Goal: Check status: Check status

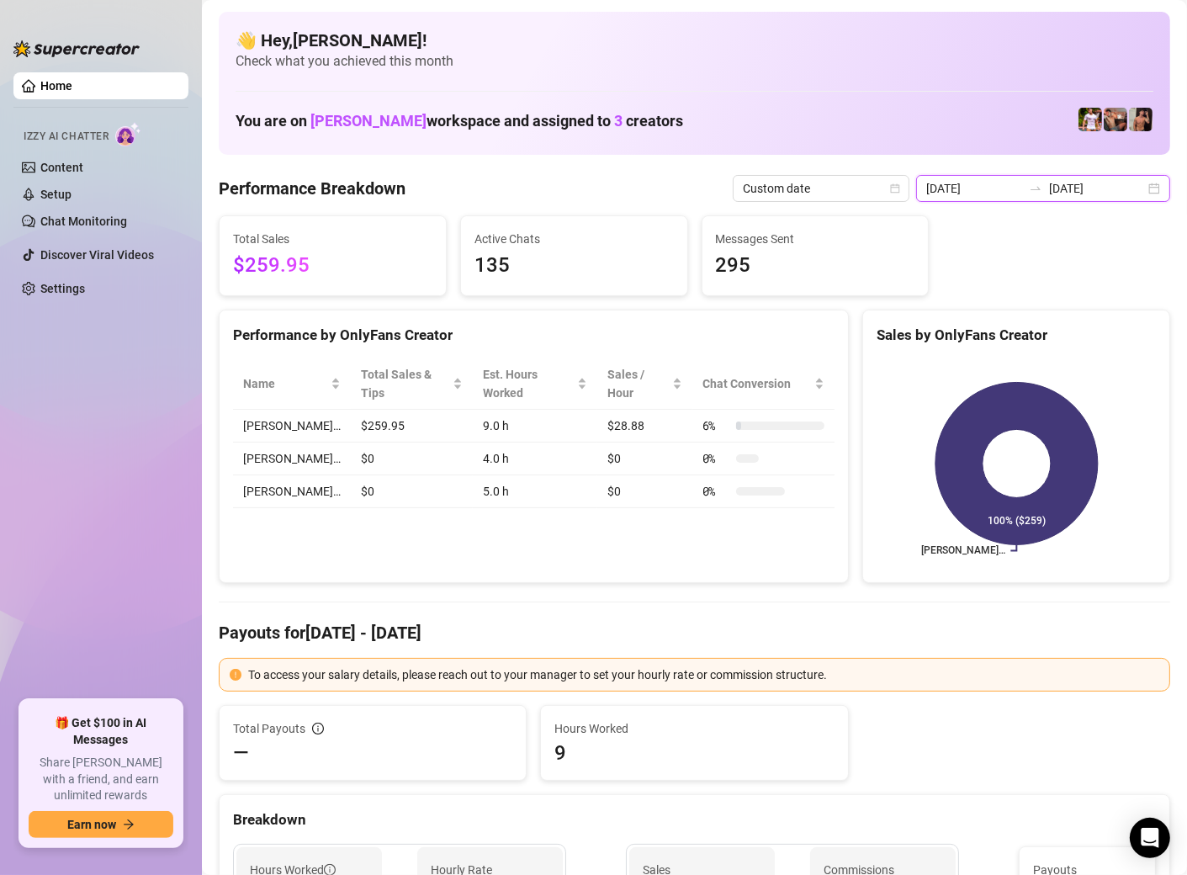
click at [1100, 194] on input "2025-09-24" at bounding box center [1097, 188] width 96 height 19
click at [1152, 194] on div "2025-09-24 2025-09-24" at bounding box center [1043, 188] width 254 height 27
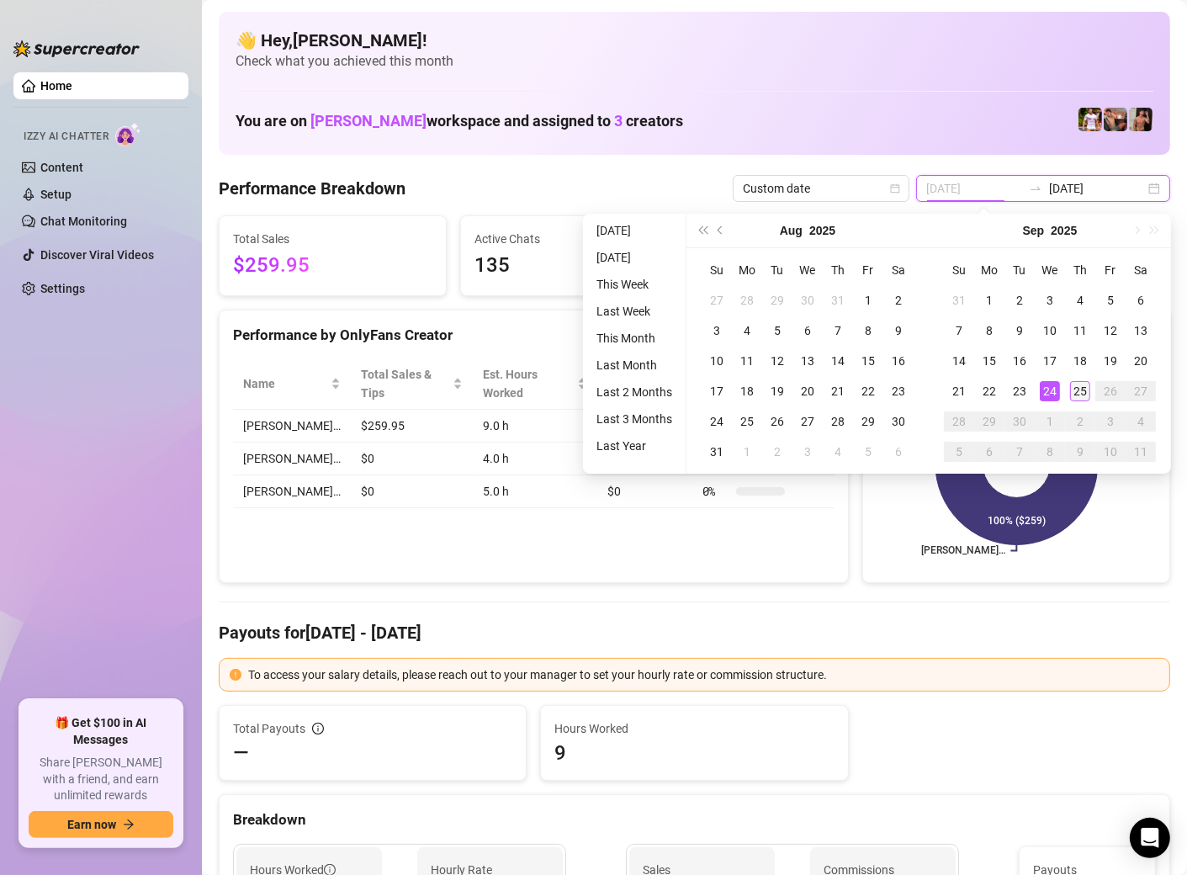
type input "[DATE]"
click at [1074, 390] on div "25" at bounding box center [1080, 391] width 20 height 20
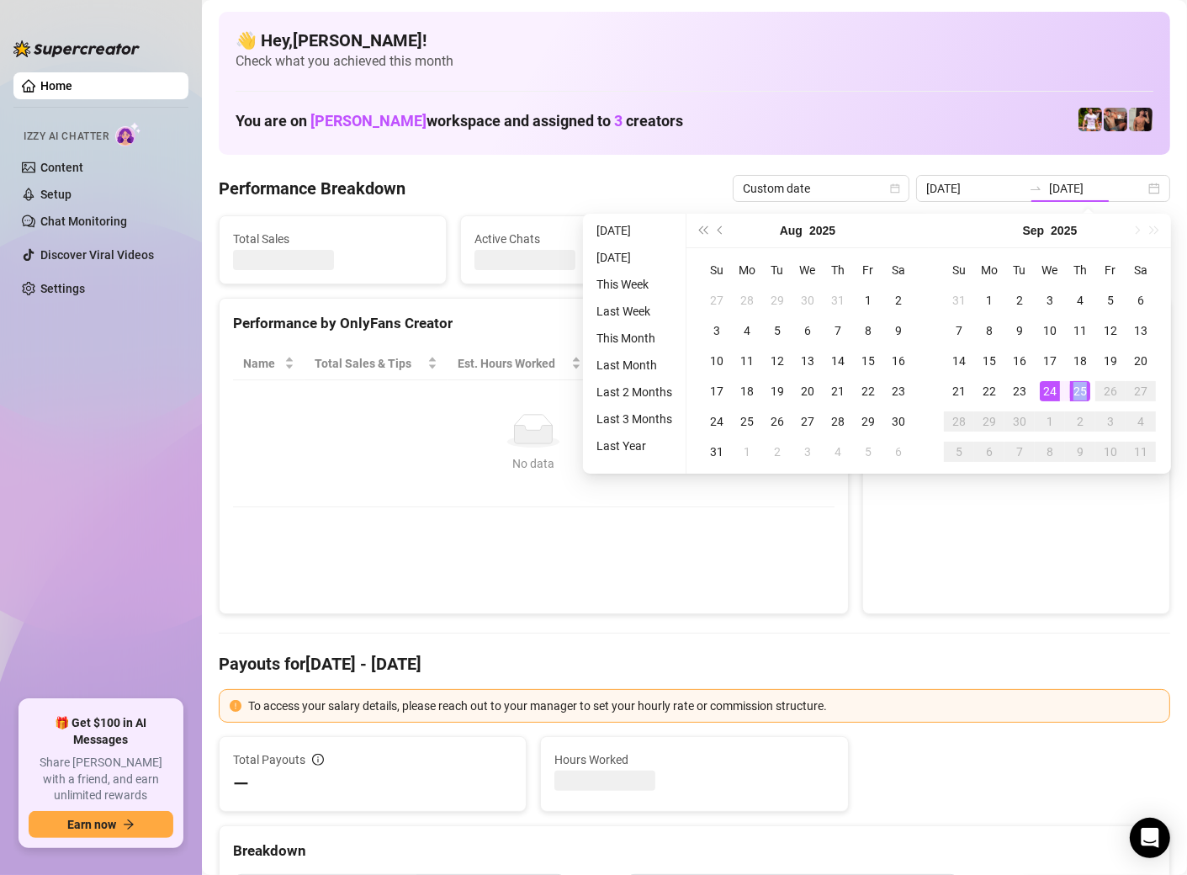
type input "[DATE]"
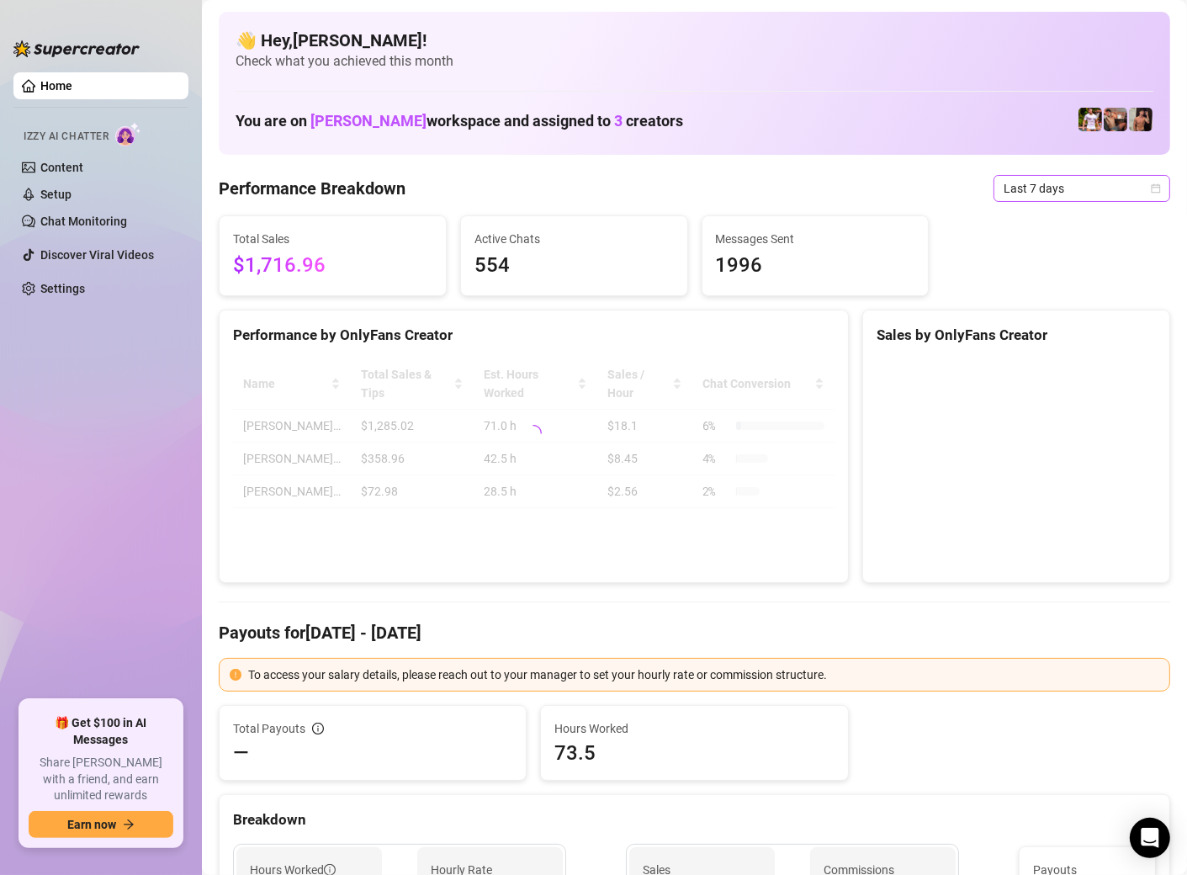
click at [1069, 184] on span "Last 7 days" at bounding box center [1082, 188] width 156 height 25
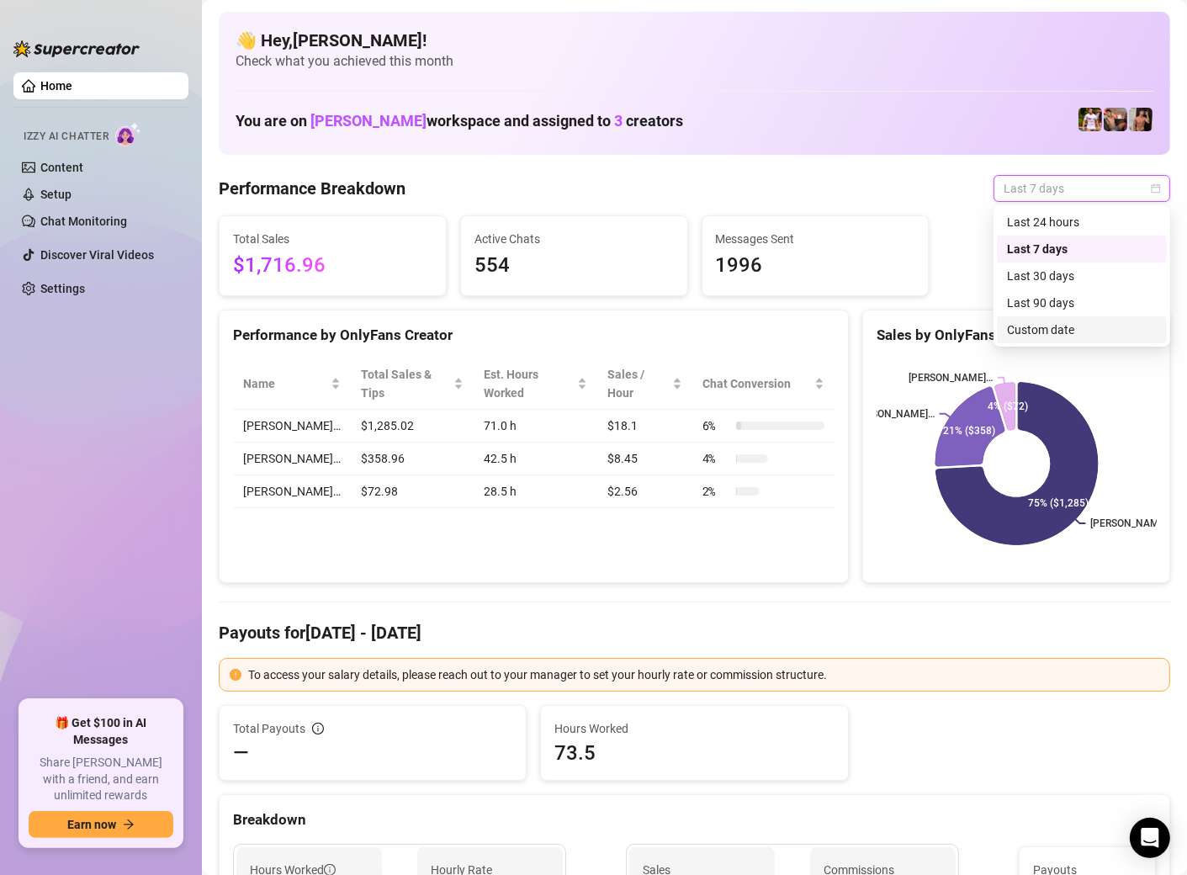
click at [1034, 330] on div "Custom date" at bounding box center [1082, 330] width 150 height 19
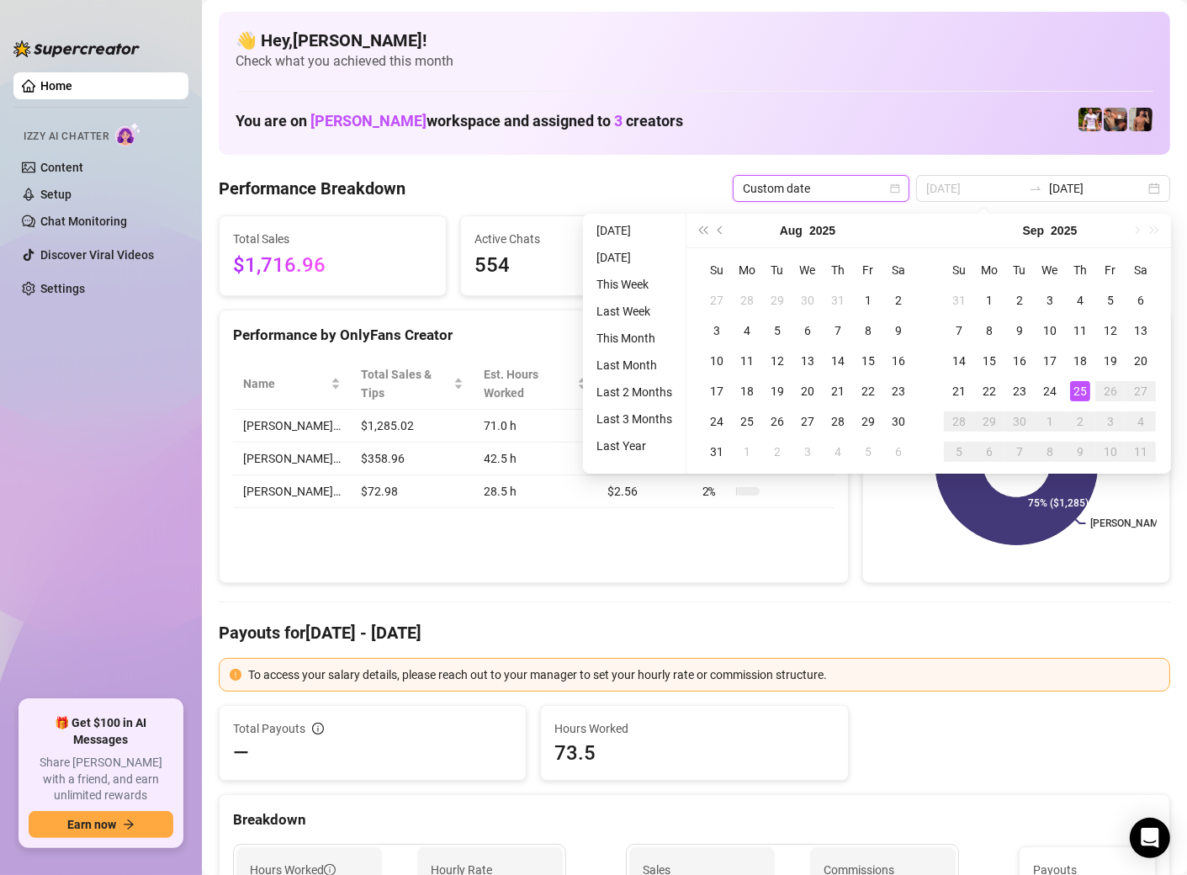
type input "[DATE]"
click at [1079, 393] on div "25" at bounding box center [1080, 391] width 20 height 20
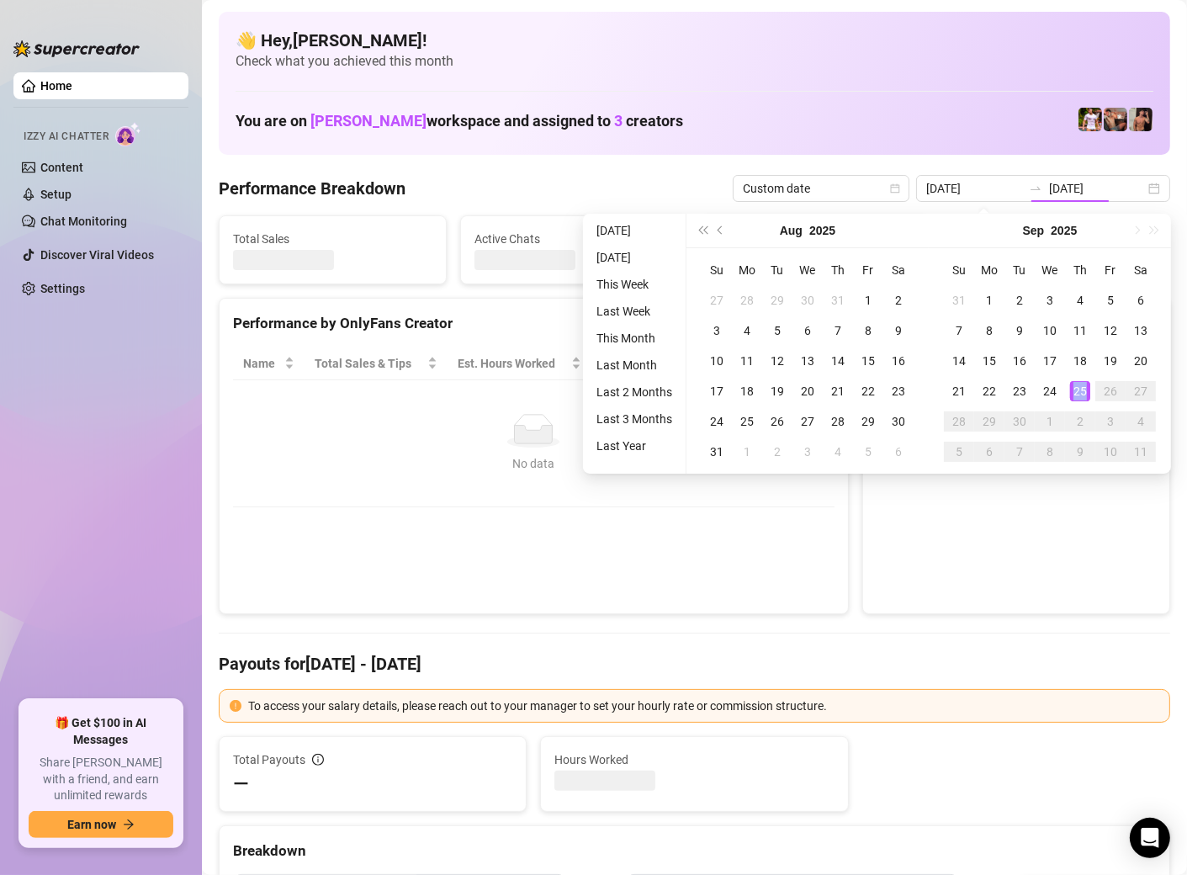
type input "[DATE]"
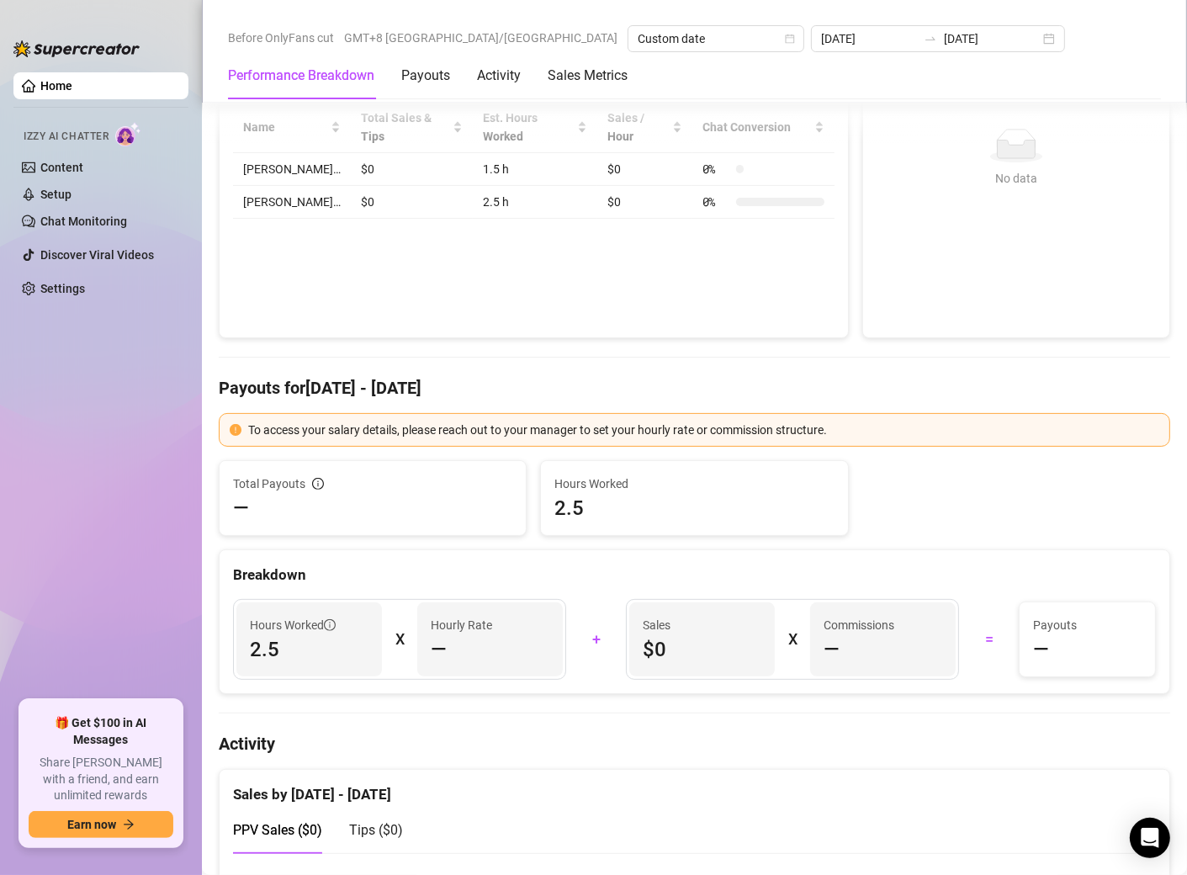
scroll to position [2119, 0]
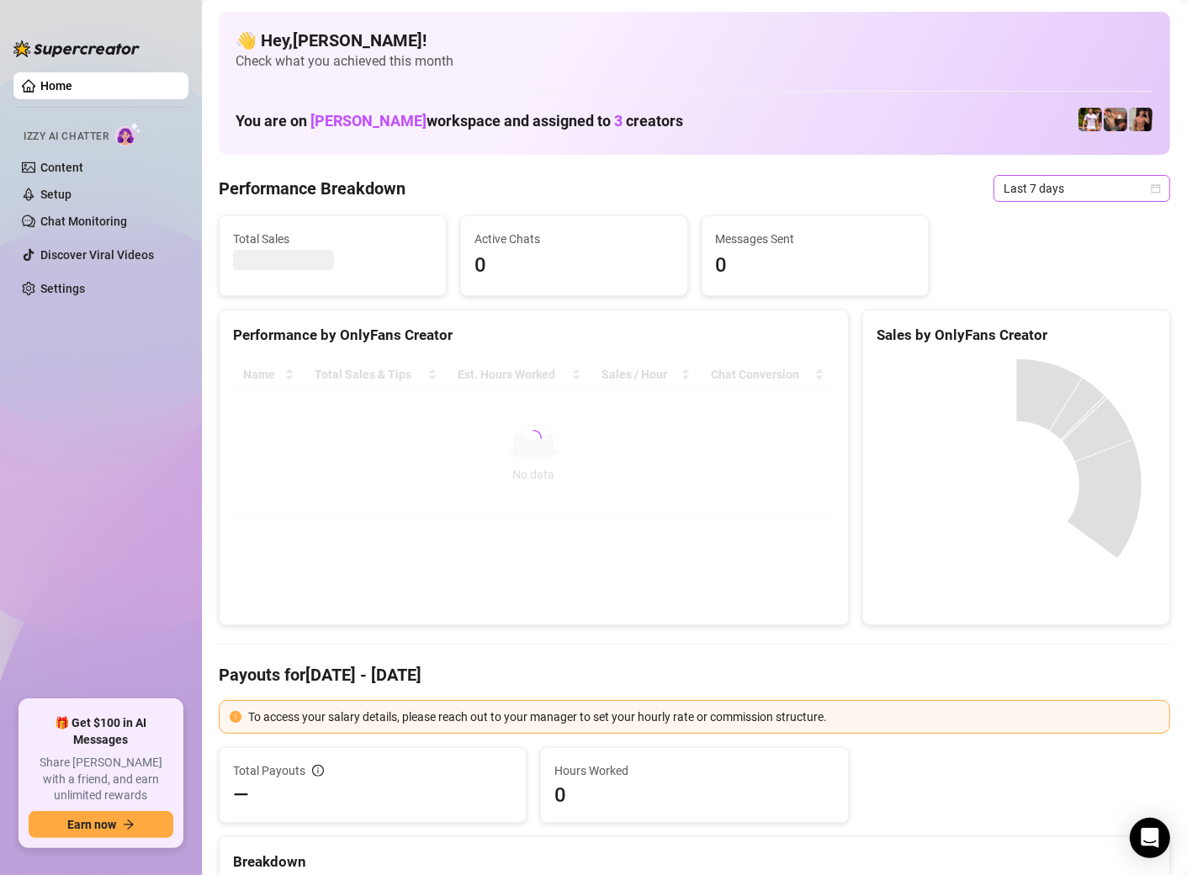
click at [1046, 188] on span "Last 7 days" at bounding box center [1082, 188] width 156 height 25
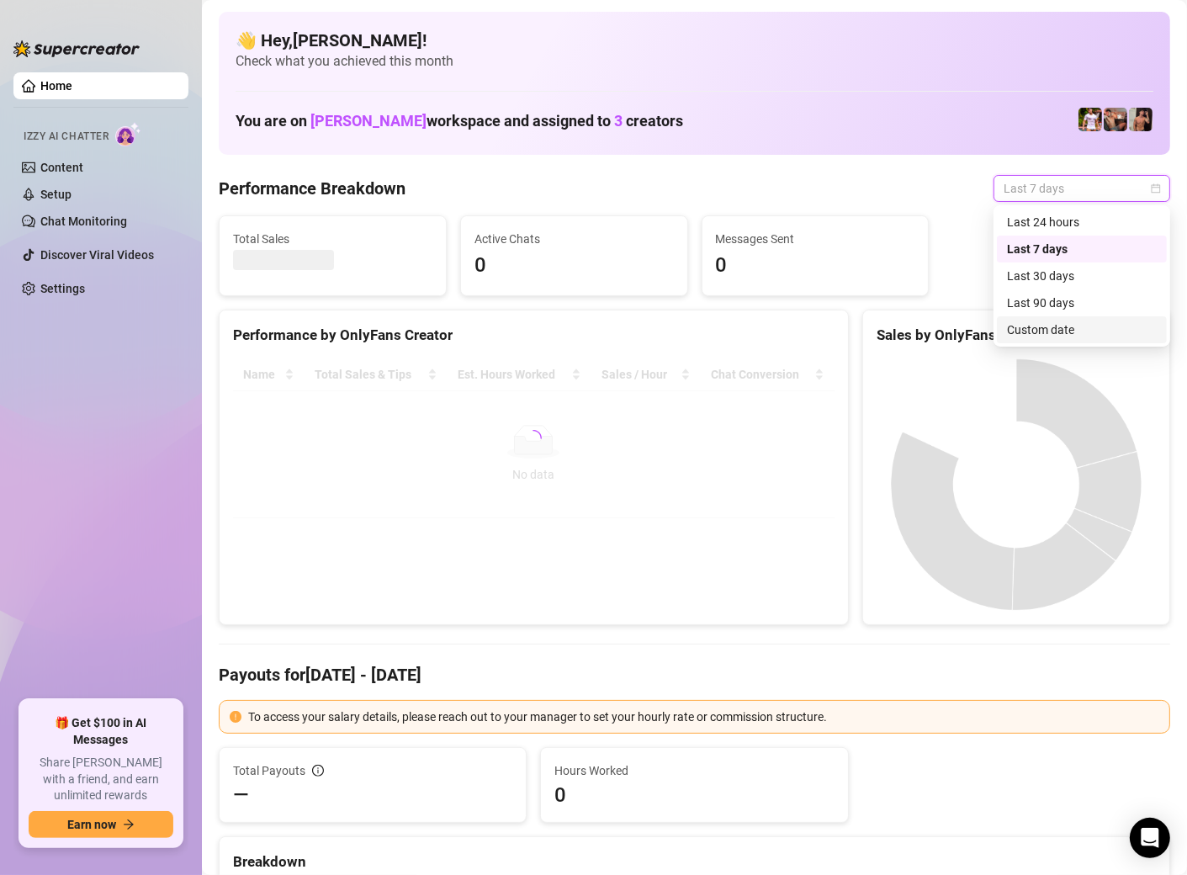
click at [1090, 331] on div "Custom date" at bounding box center [1082, 330] width 150 height 19
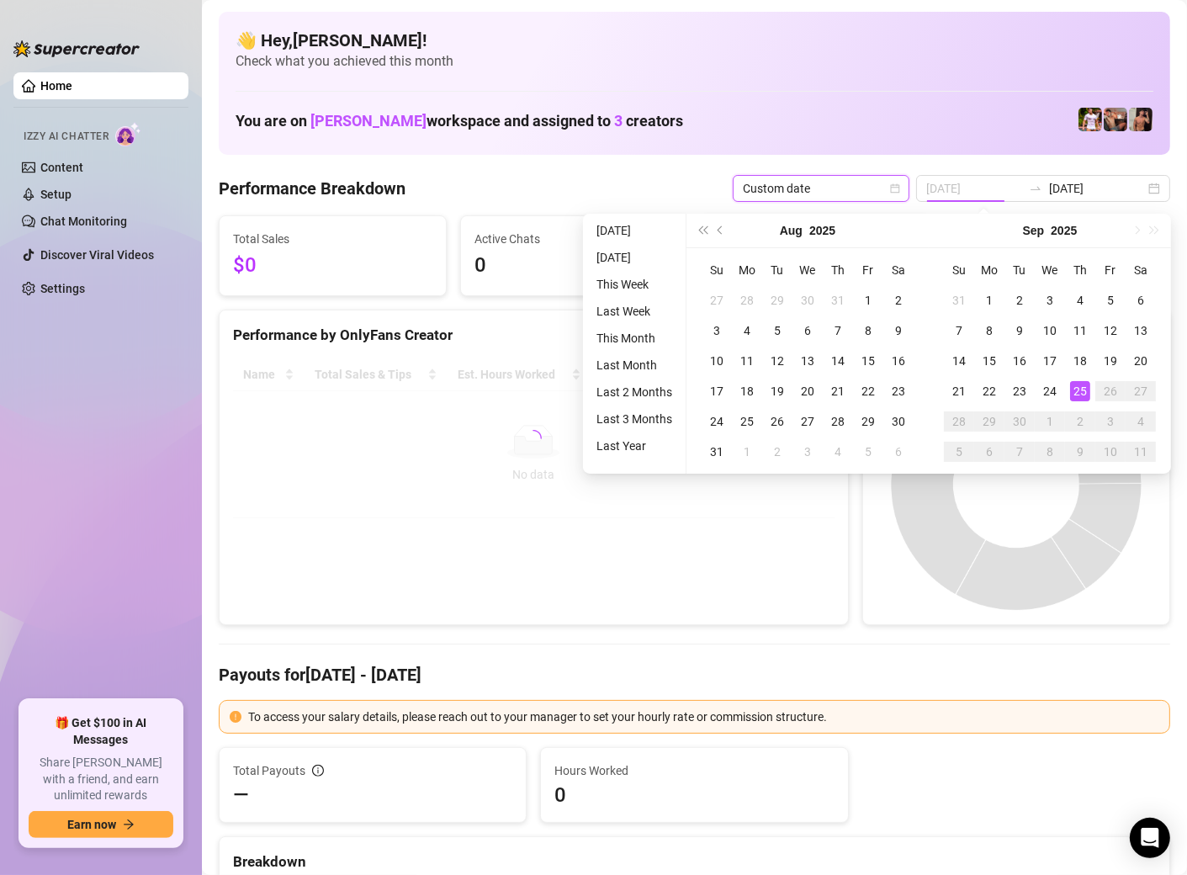
click at [1076, 390] on div "25" at bounding box center [1080, 391] width 20 height 20
type input "[DATE]"
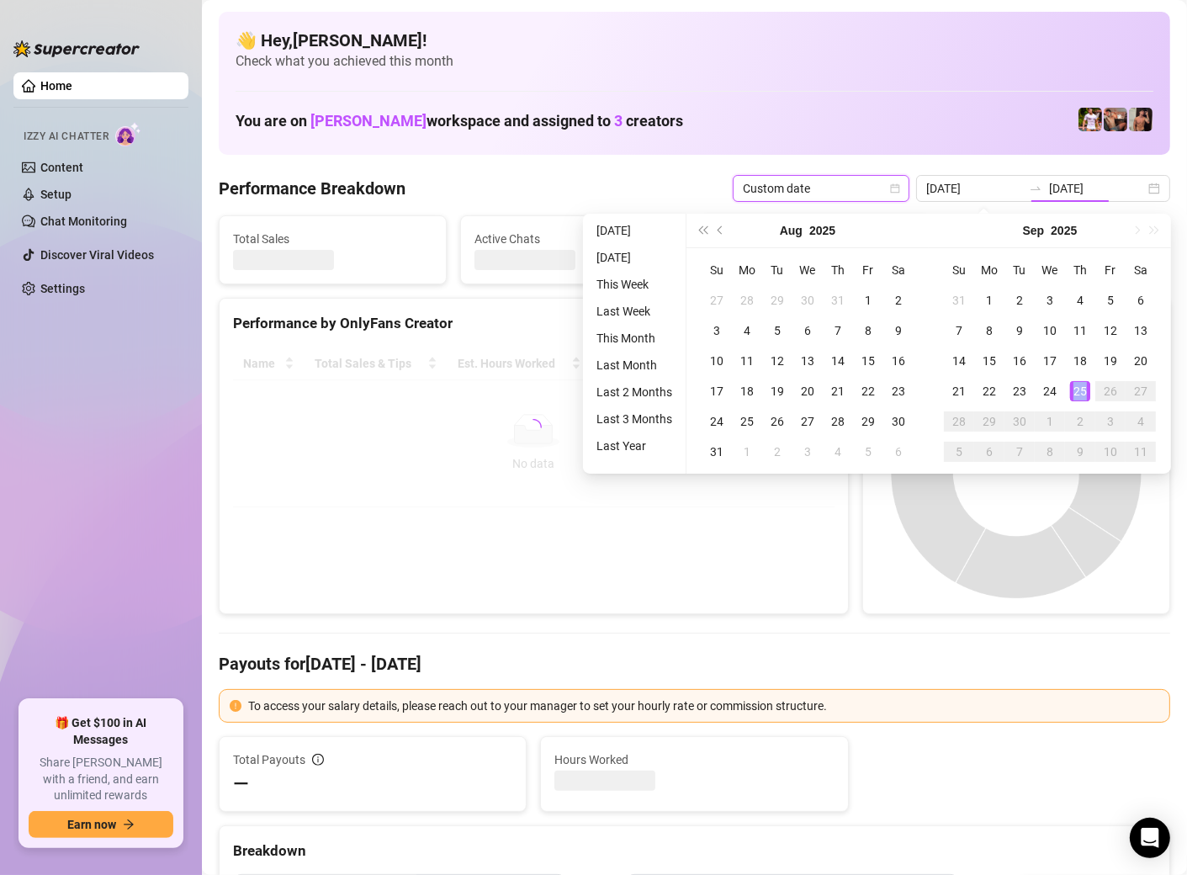
type input "[DATE]"
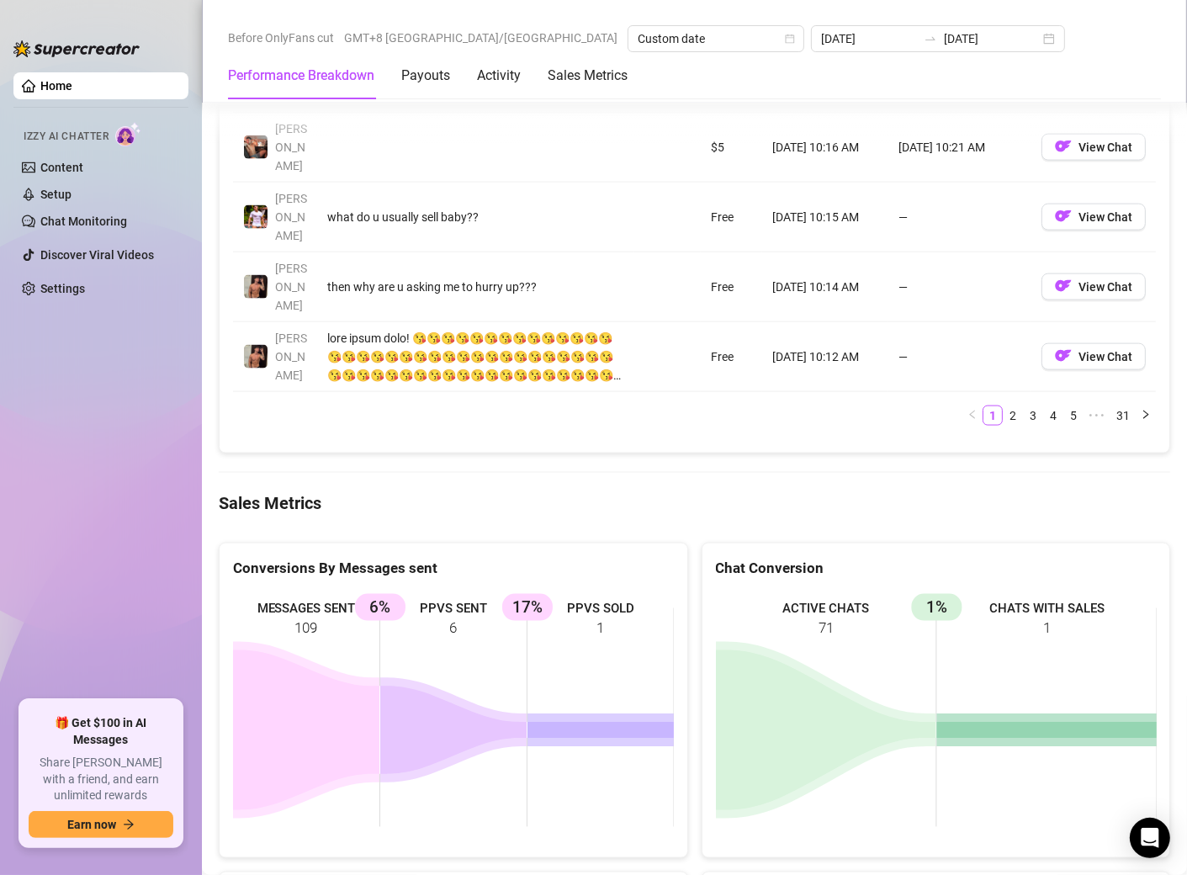
scroll to position [2137, 0]
